Goal: Find specific page/section: Find specific page/section

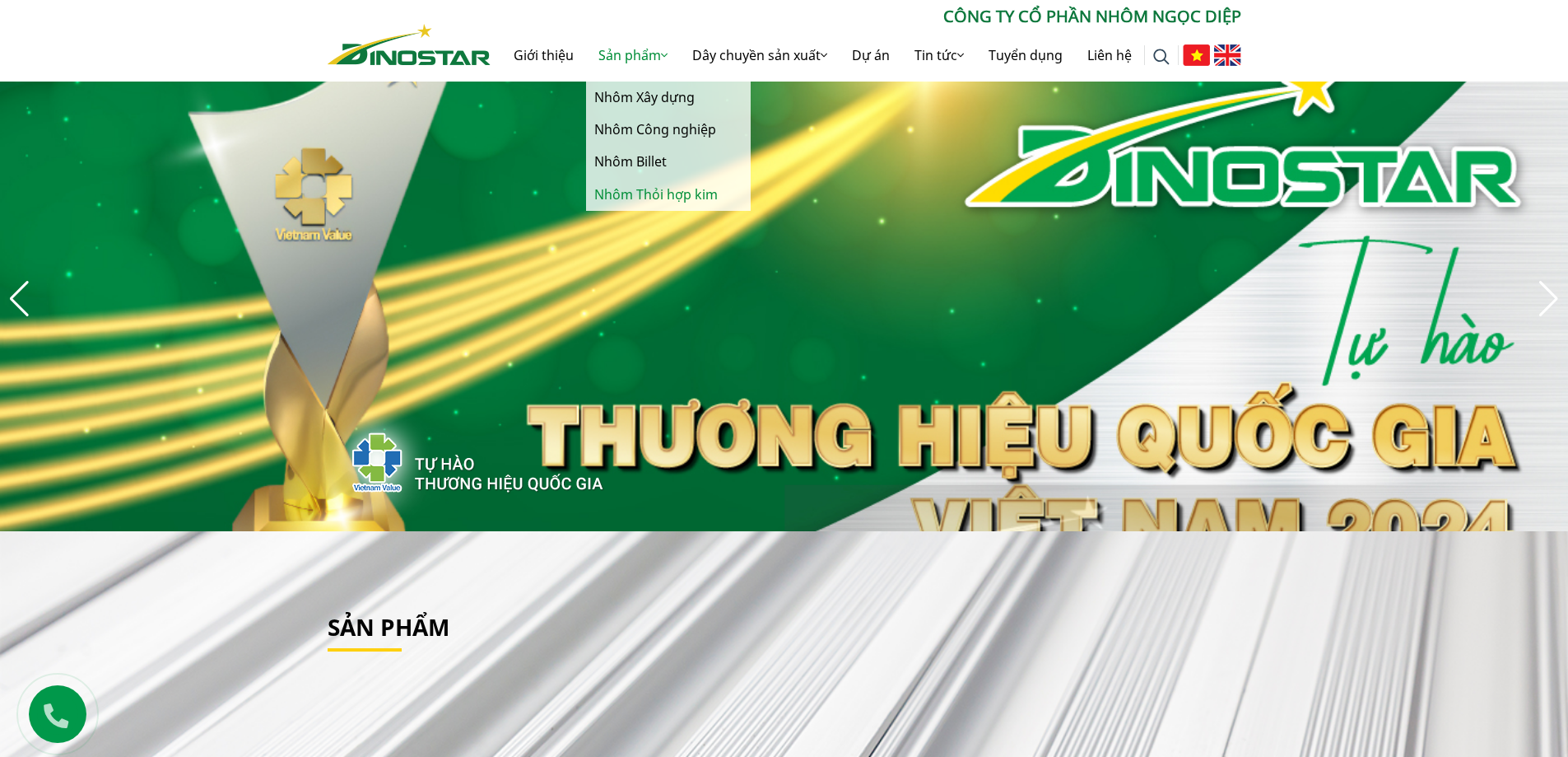
click at [678, 200] on link "Nhôm Thỏi hợp kim" at bounding box center [668, 194] width 165 height 32
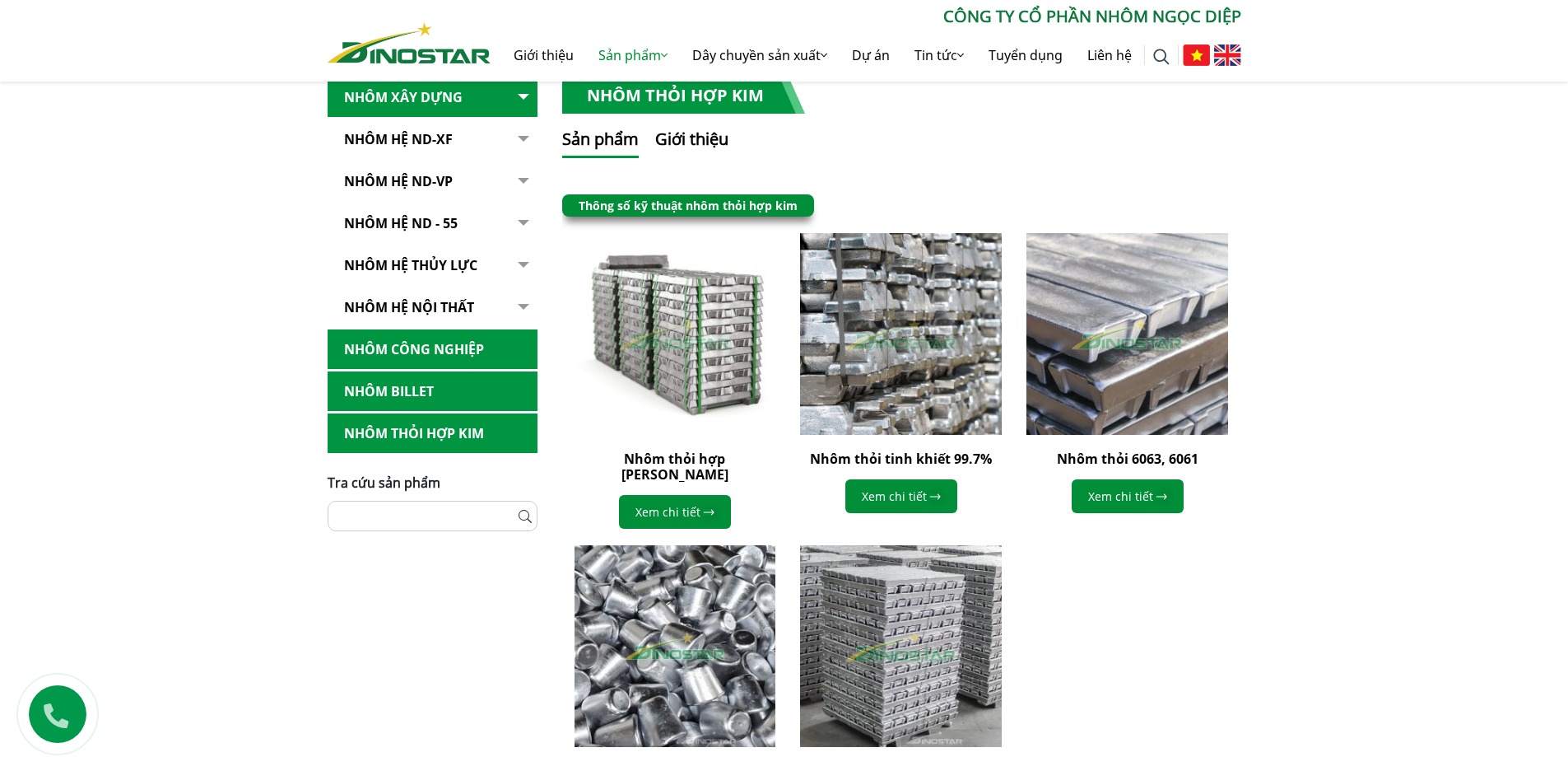
scroll to position [247, 0]
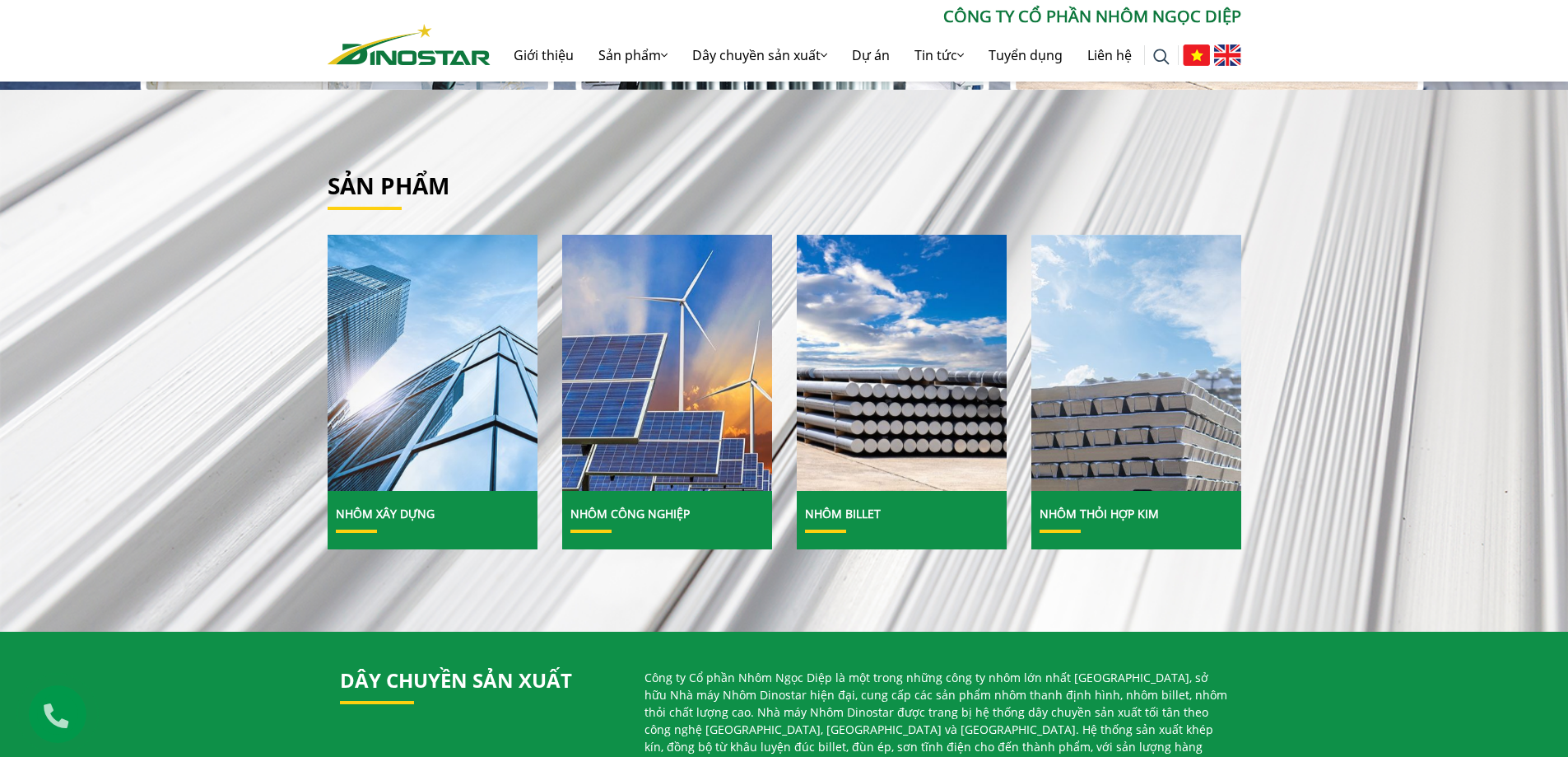
scroll to position [494, 0]
